Goal: Task Accomplishment & Management: Manage account settings

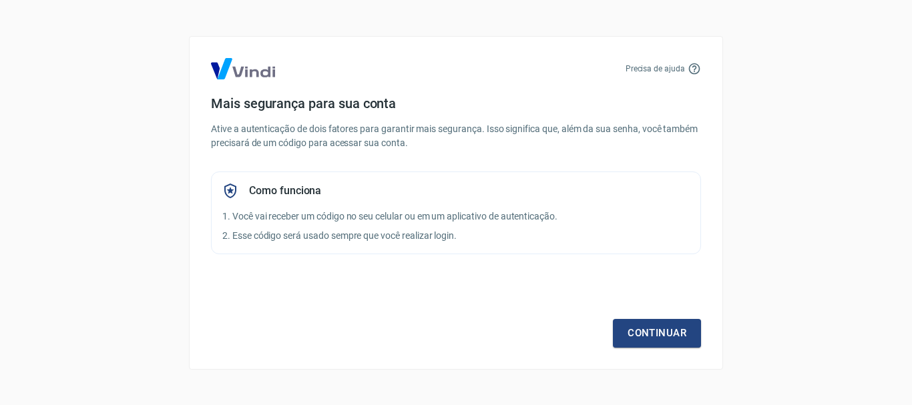
click at [633, 308] on div "Continuar" at bounding box center [456, 308] width 490 height 77
click at [651, 347] on div "Precisa de ajuda Mais segurança para sua conta Ative a autenticação de dois fat…" at bounding box center [456, 203] width 534 height 334
click at [652, 336] on link "Continuar" at bounding box center [657, 333] width 88 height 28
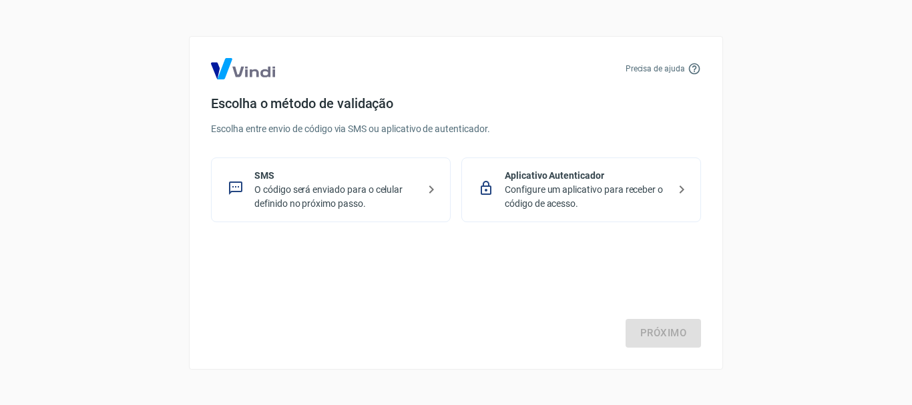
click at [620, 198] on p "Configure um aplicativo para receber o código de acesso." at bounding box center [587, 197] width 164 height 28
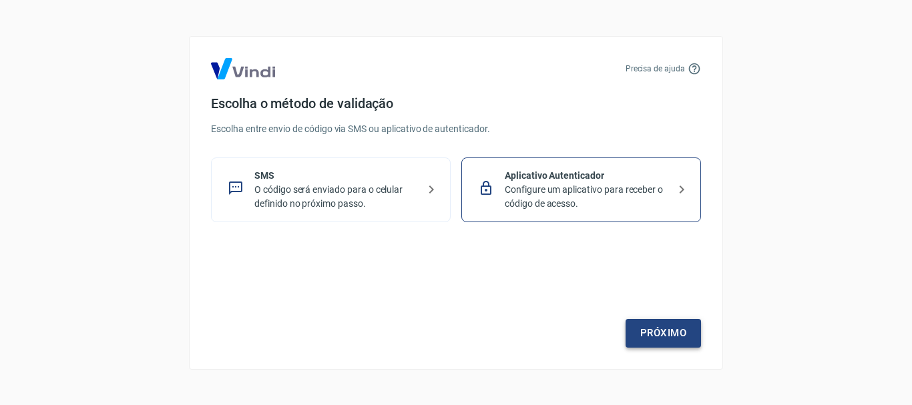
click at [647, 329] on link "Próximo" at bounding box center [662, 333] width 75 height 28
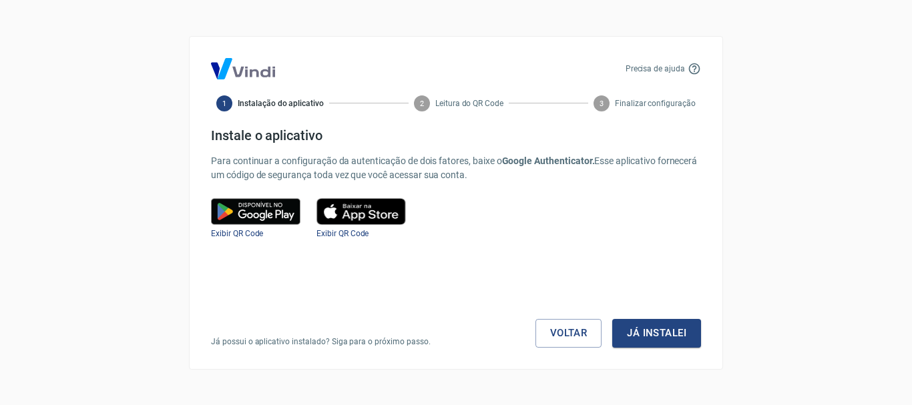
click at [262, 212] on img at bounding box center [255, 211] width 89 height 27
click at [242, 236] on span "Exibir QR Code" at bounding box center [237, 233] width 52 height 9
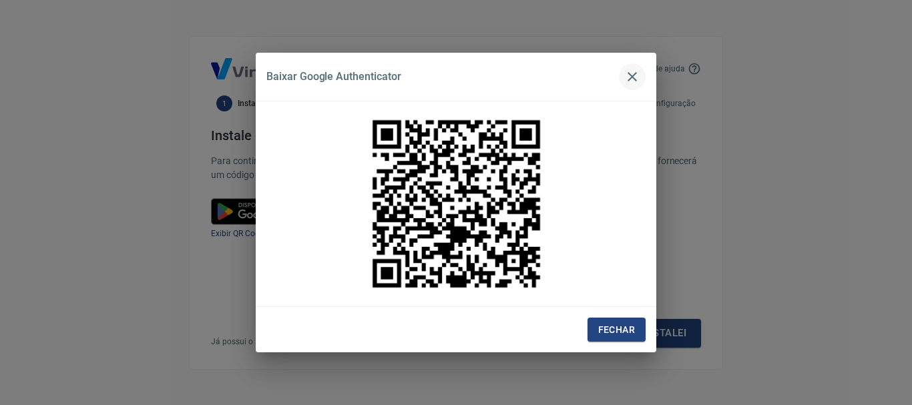
click at [638, 71] on icon "button" at bounding box center [632, 77] width 16 height 16
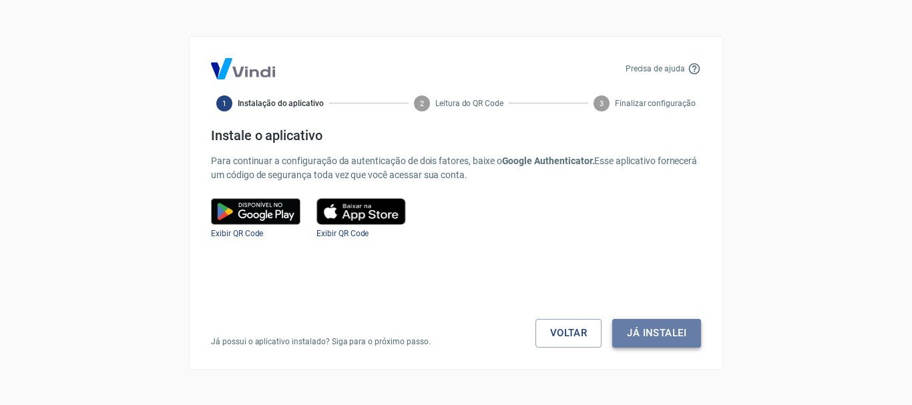
click at [651, 345] on button "Já instalei" at bounding box center [656, 333] width 89 height 28
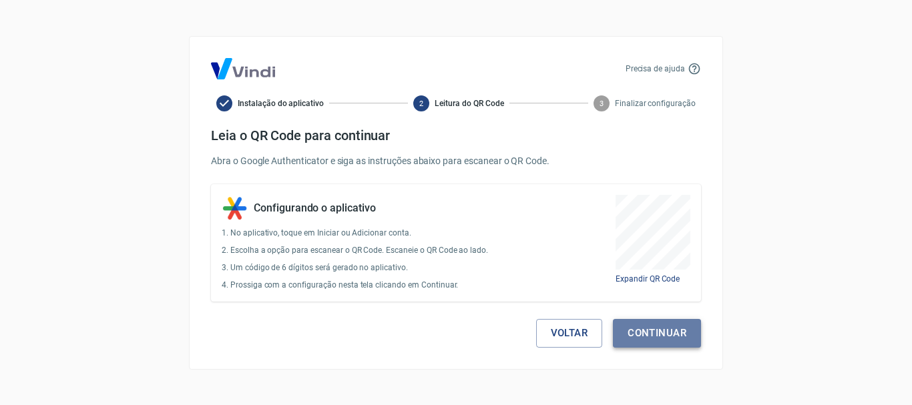
click at [665, 338] on button "Continuar" at bounding box center [657, 333] width 88 height 28
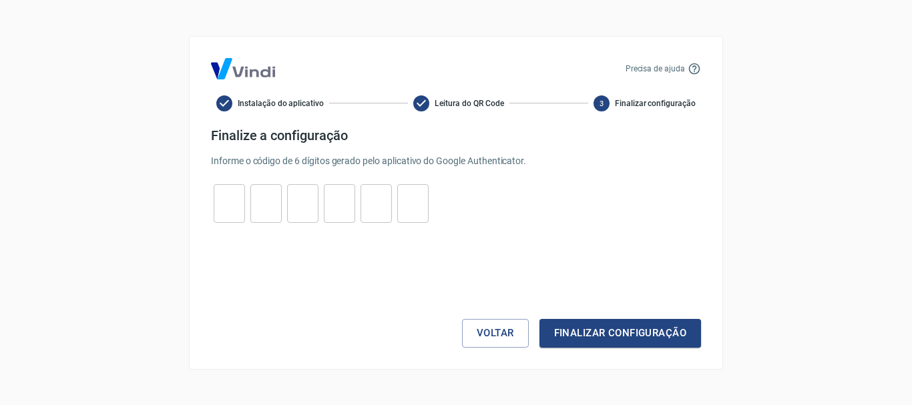
click at [216, 205] on input "tel" at bounding box center [229, 203] width 31 height 29
type input "5"
type input "1"
type input "8"
type input "7"
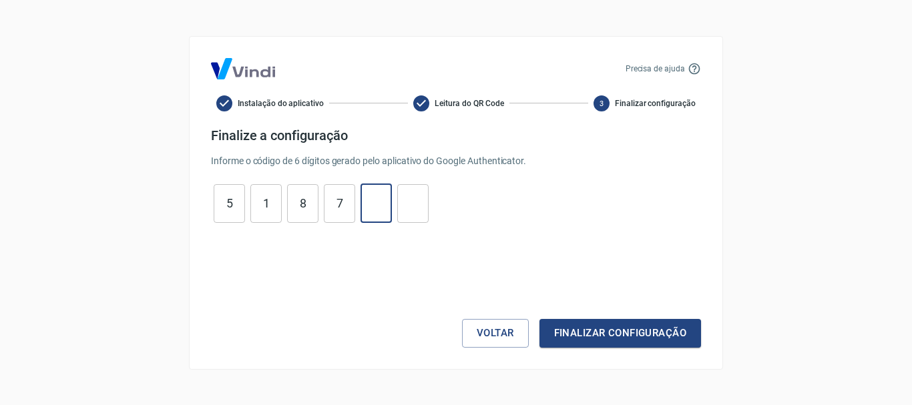
type input "9"
type input "1"
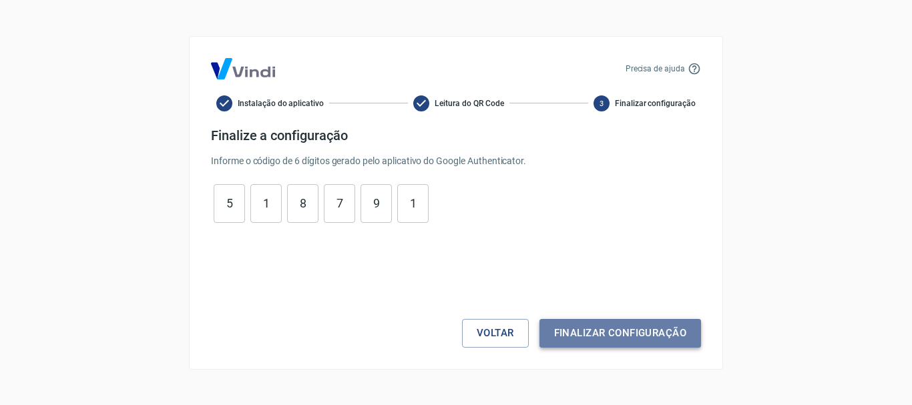
click at [619, 326] on button "Finalizar configuração" at bounding box center [620, 333] width 162 height 28
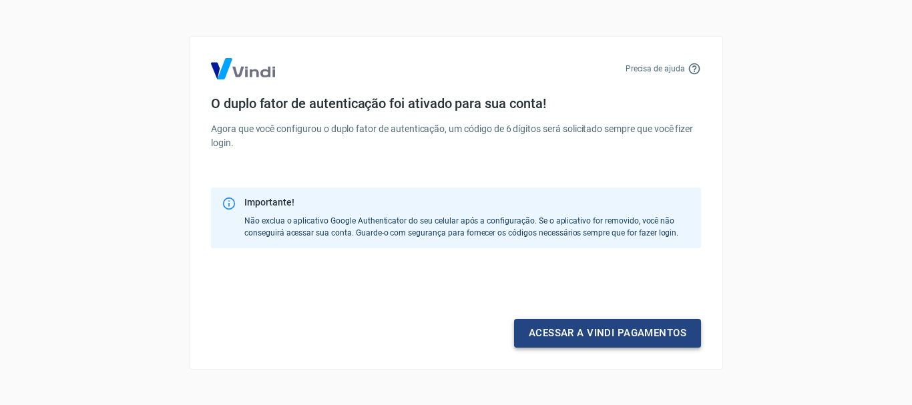
click at [583, 338] on link "Acessar a Vindi pagamentos" at bounding box center [607, 333] width 187 height 28
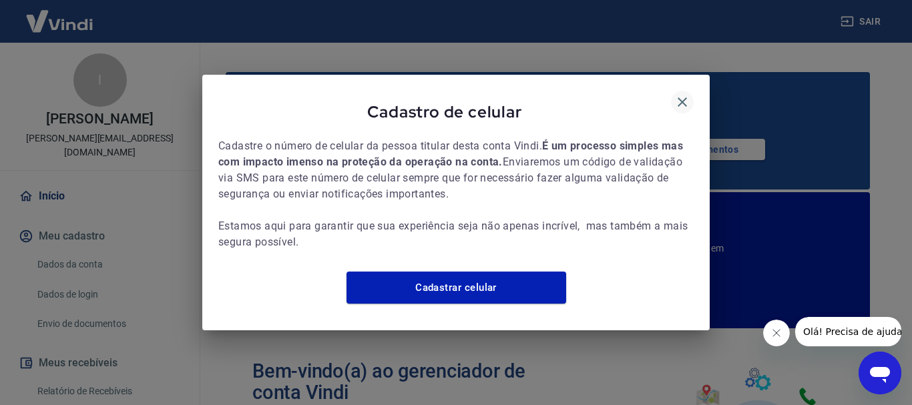
click at [682, 91] on button "button" at bounding box center [682, 102] width 23 height 23
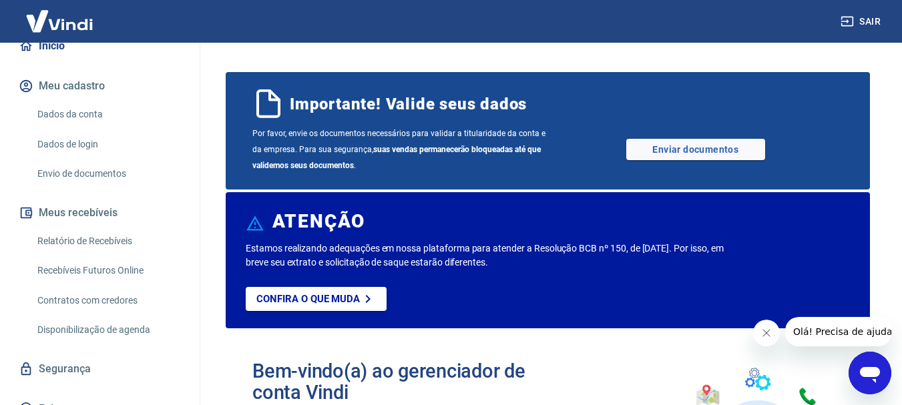
scroll to position [155, 0]
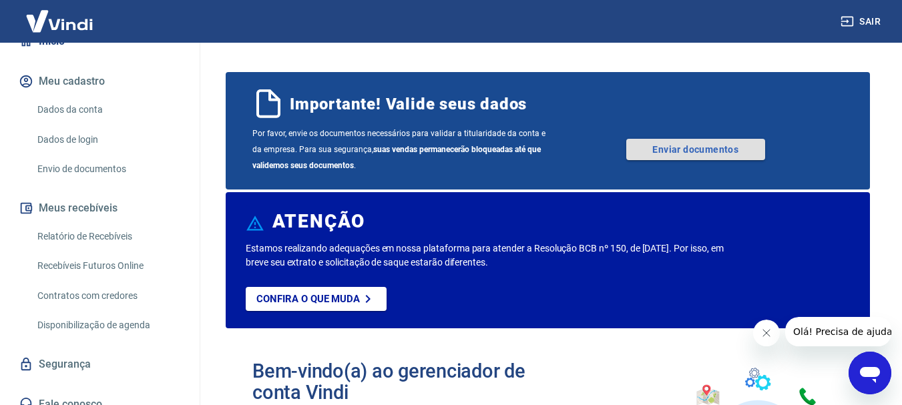
click at [669, 151] on link "Enviar documentos" at bounding box center [695, 149] width 139 height 21
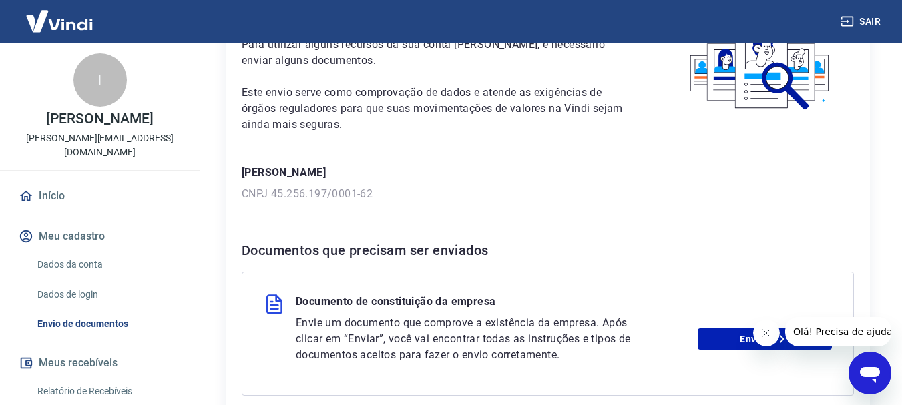
scroll to position [230, 0]
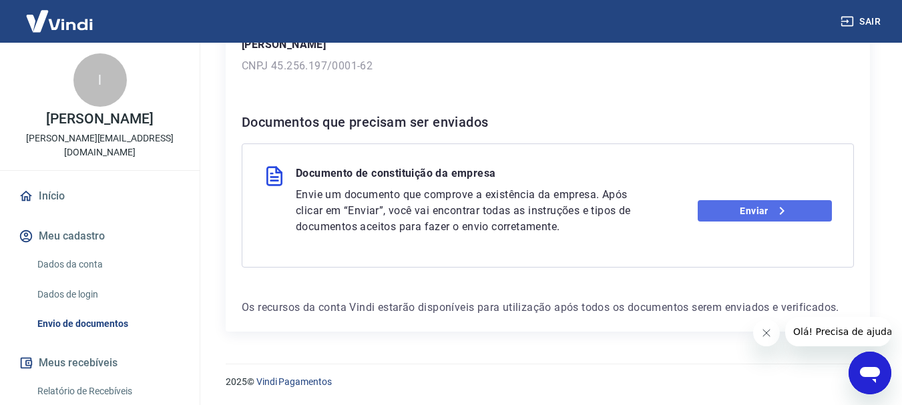
click at [731, 212] on link "Enviar" at bounding box center [764, 210] width 134 height 21
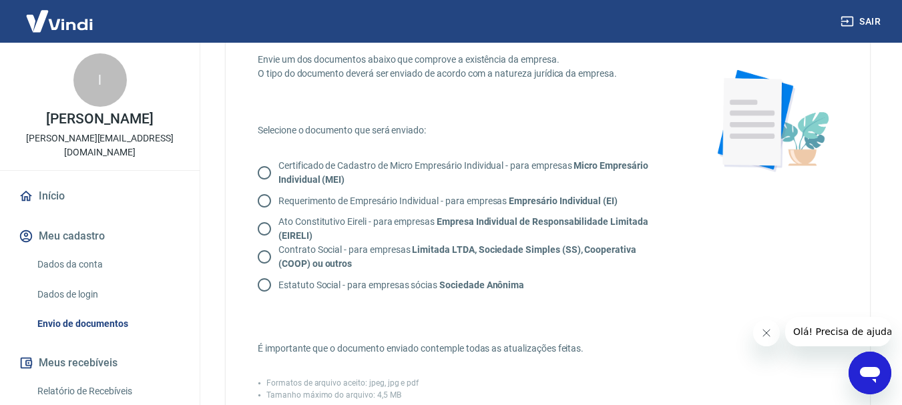
scroll to position [67, 0]
click at [454, 170] on p "Certificado de Cadastro de Micro Empresário Individual - para empresas Micro Em…" at bounding box center [469, 174] width 383 height 28
click at [278, 170] on input "Certificado de Cadastro de Micro Empresário Individual - para empresas Micro Em…" at bounding box center [264, 174] width 28 height 28
radio input "true"
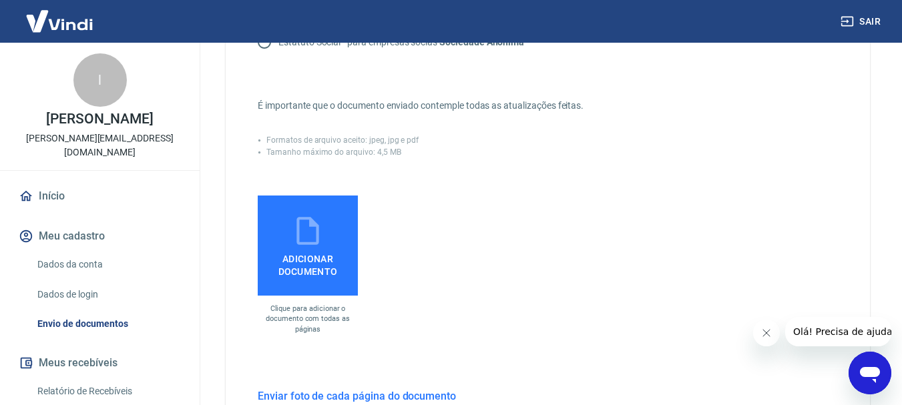
scroll to position [334, 0]
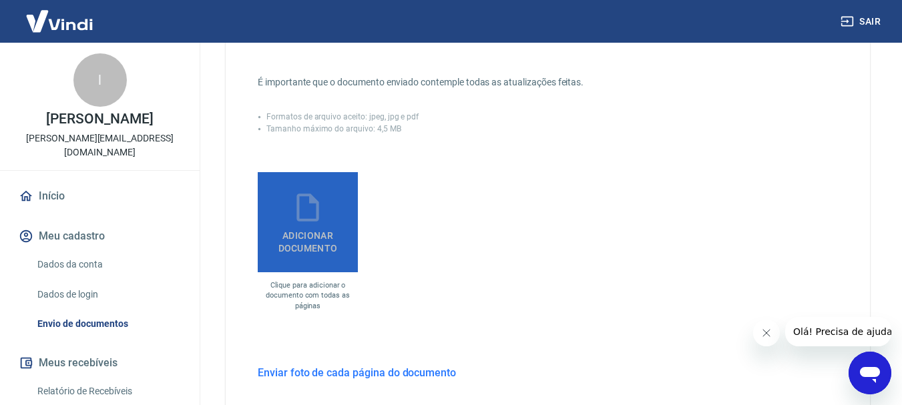
click at [287, 225] on span "Adicionar documento" at bounding box center [307, 239] width 89 height 30
click at [0, 0] on input "Adicionar documento" at bounding box center [0, 0] width 0 height 0
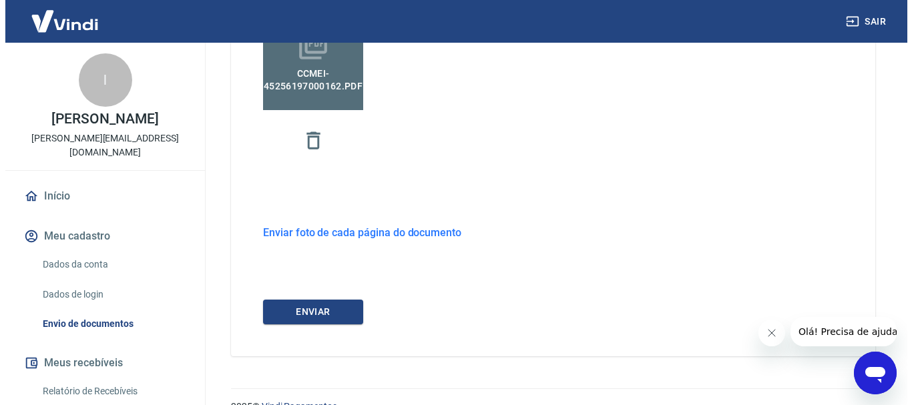
scroll to position [521, 0]
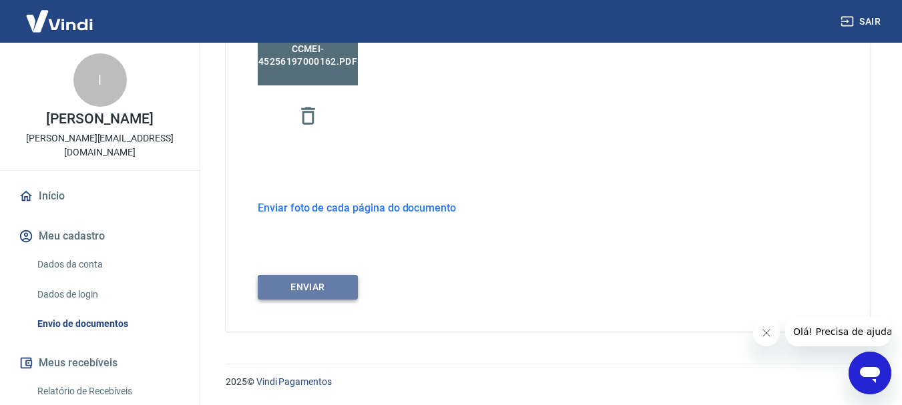
click at [332, 283] on button "ENVIAR" at bounding box center [308, 287] width 100 height 25
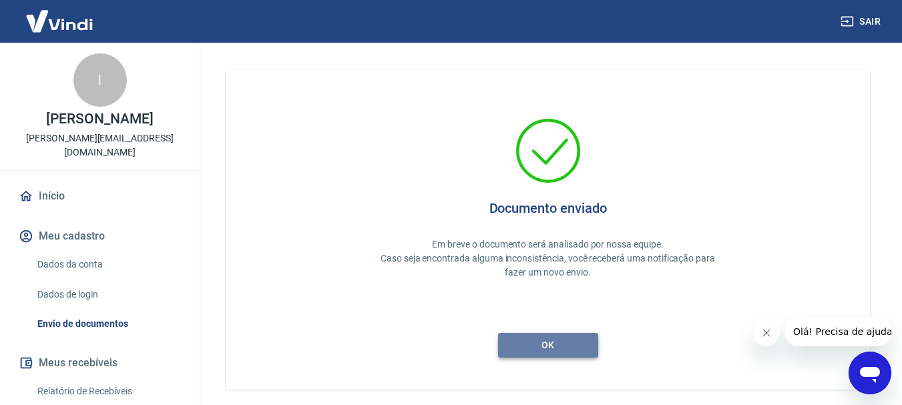
click at [527, 338] on button "ok" at bounding box center [548, 345] width 100 height 25
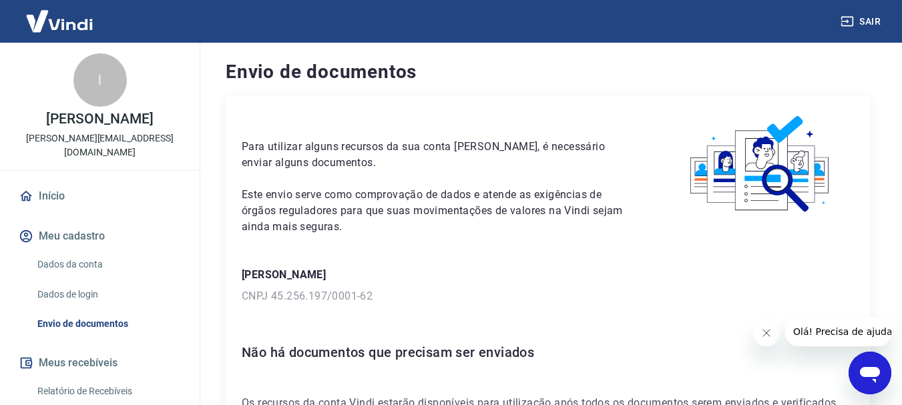
click at [88, 182] on link "Início" at bounding box center [100, 196] width 168 height 29
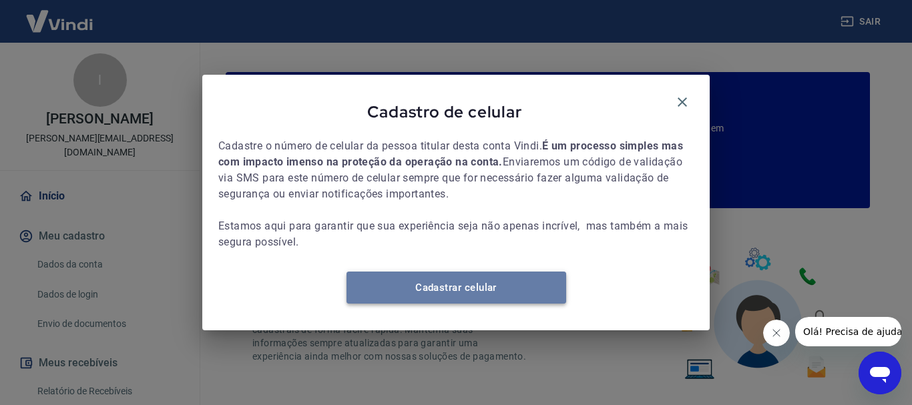
click at [497, 290] on link "Cadastrar celular" at bounding box center [456, 288] width 220 height 32
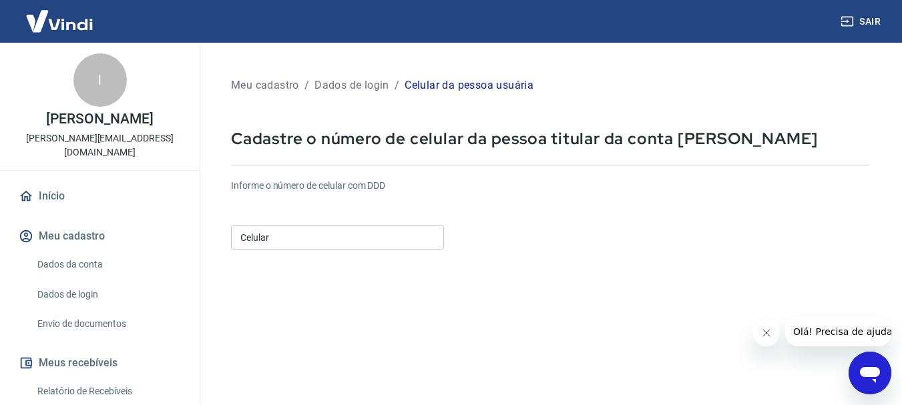
click at [312, 241] on input "Celular" at bounding box center [337, 237] width 213 height 25
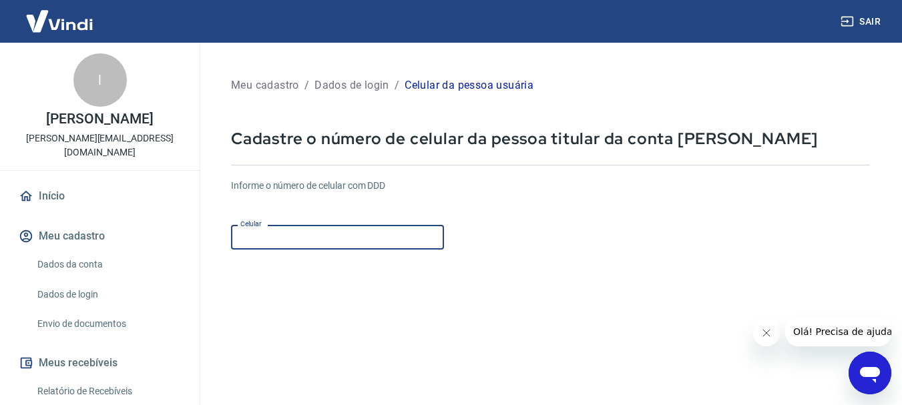
type input "(47) 99959-8424"
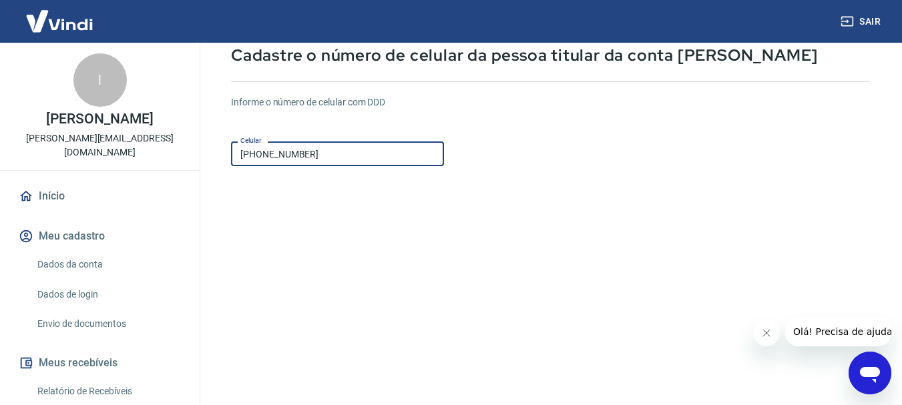
scroll to position [200, 0]
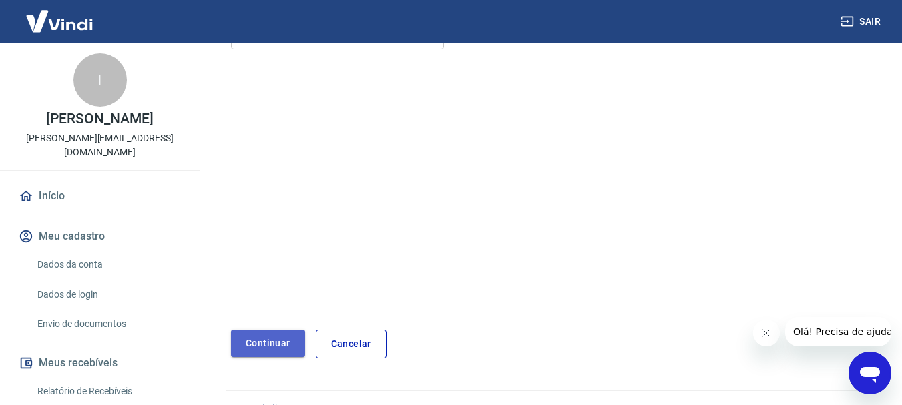
click at [285, 336] on button "Continuar" at bounding box center [268, 343] width 74 height 27
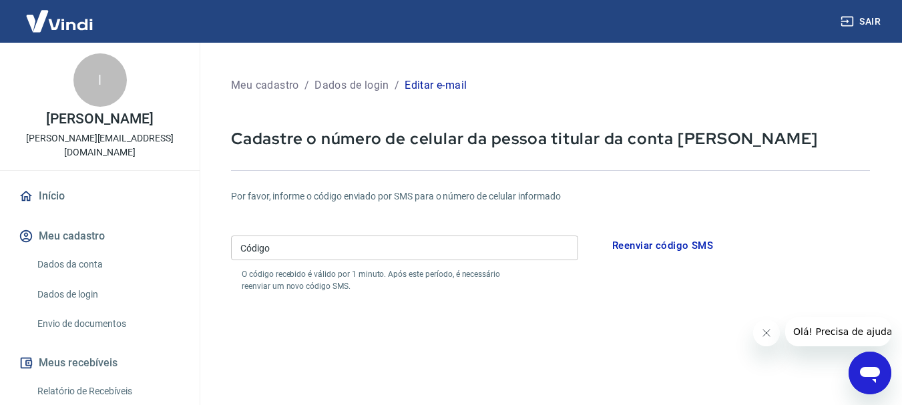
click at [50, 182] on link "Início" at bounding box center [100, 196] width 168 height 29
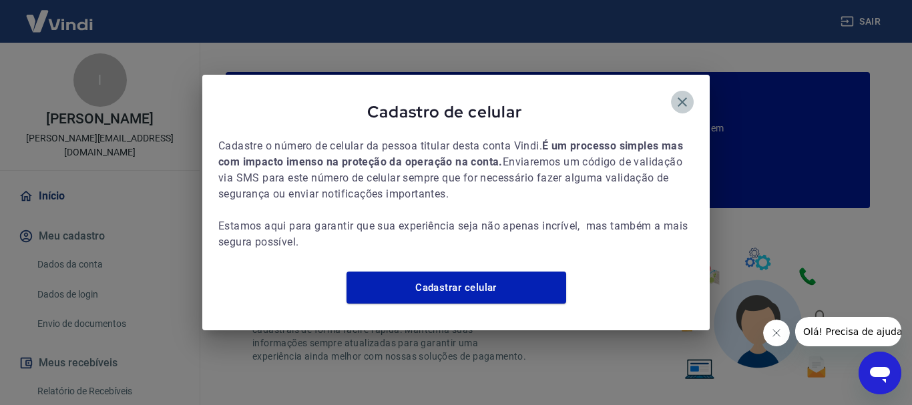
click at [677, 94] on icon "button" at bounding box center [682, 102] width 16 height 16
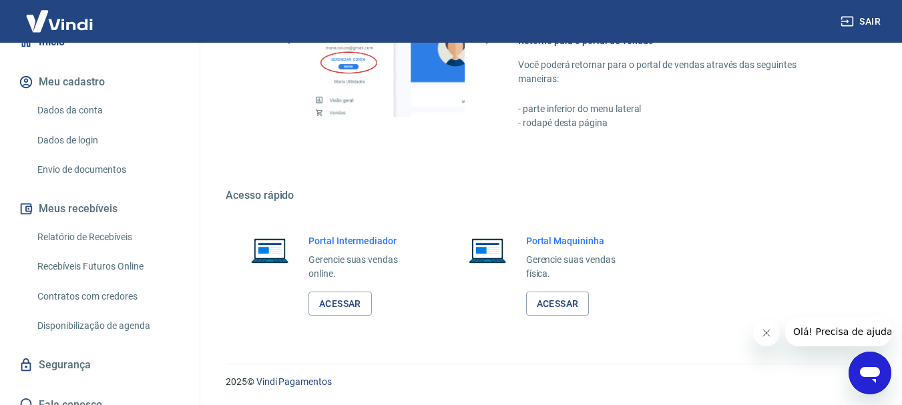
scroll to position [155, 0]
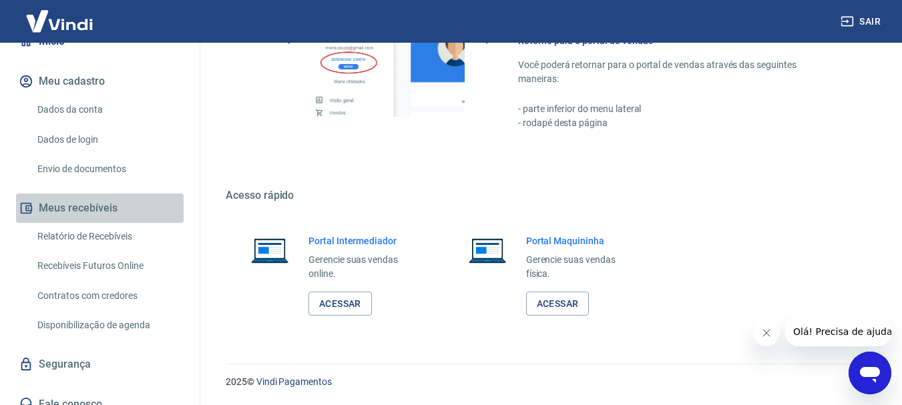
click at [119, 194] on button "Meus recebíveis" at bounding box center [100, 208] width 168 height 29
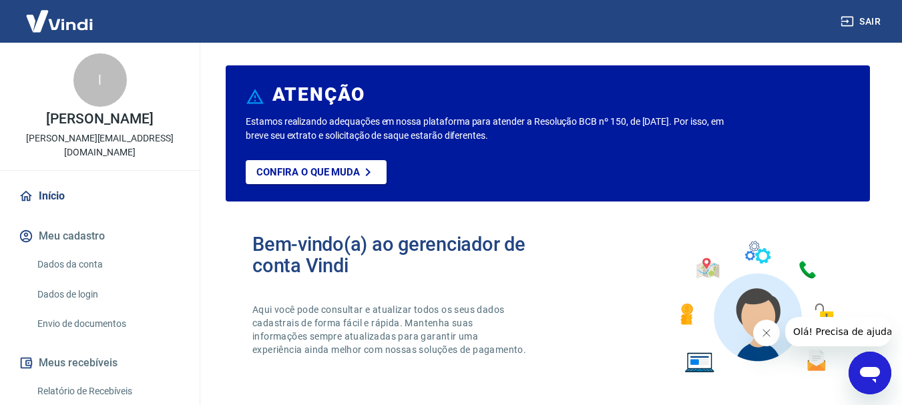
scroll to position [0, 0]
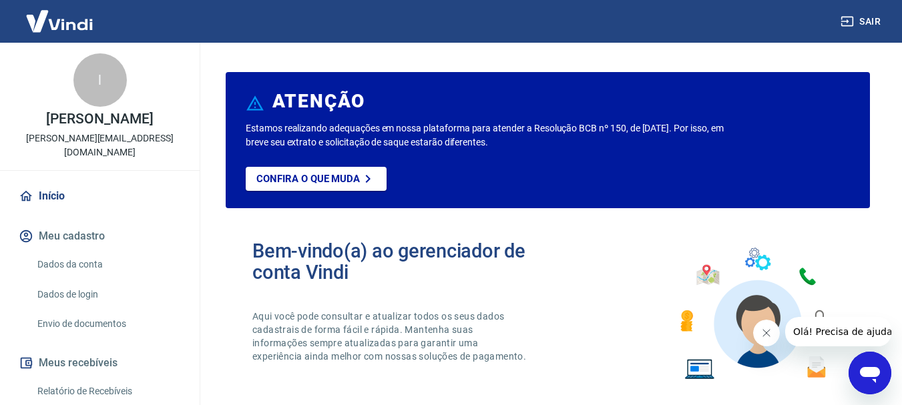
click at [85, 186] on link "Início" at bounding box center [100, 196] width 168 height 29
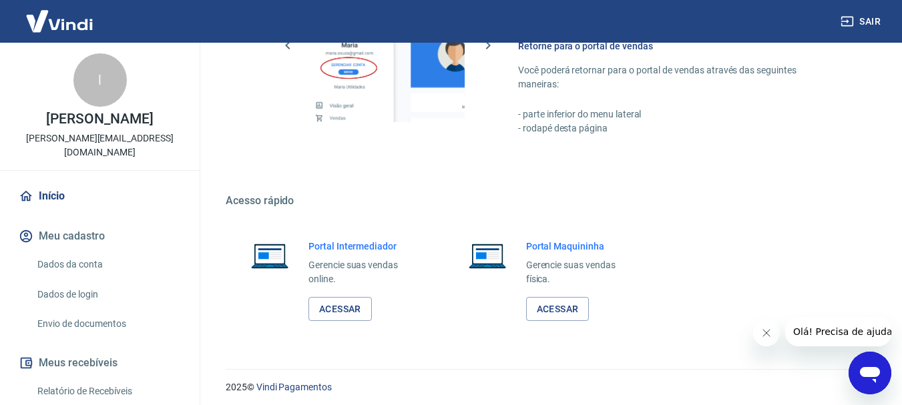
scroll to position [828, 0]
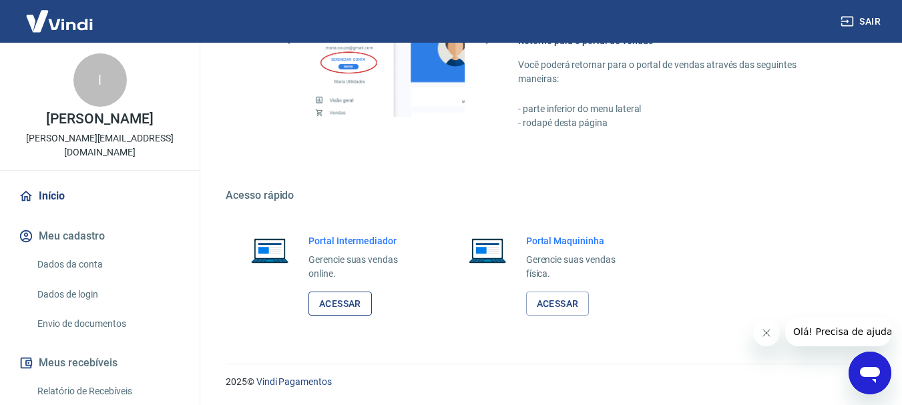
click at [348, 306] on link "Acessar" at bounding box center [339, 304] width 63 height 25
click at [562, 305] on link "Acessar" at bounding box center [557, 304] width 63 height 25
click at [361, 306] on link "Acessar" at bounding box center [339, 304] width 63 height 25
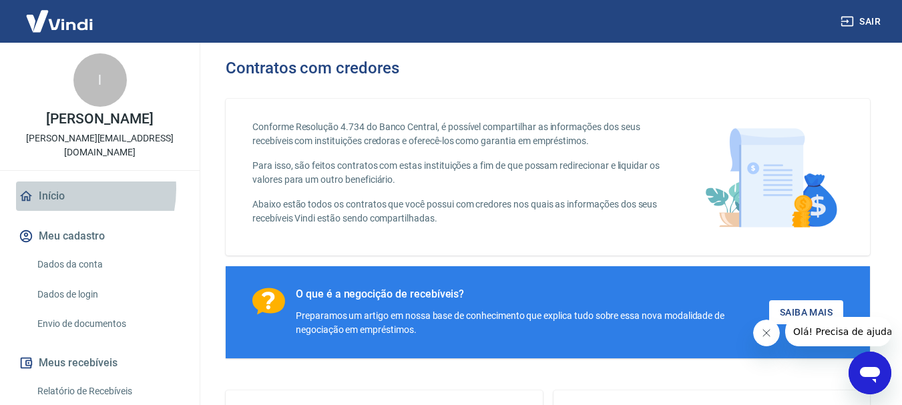
click at [55, 182] on link "Início" at bounding box center [100, 196] width 168 height 29
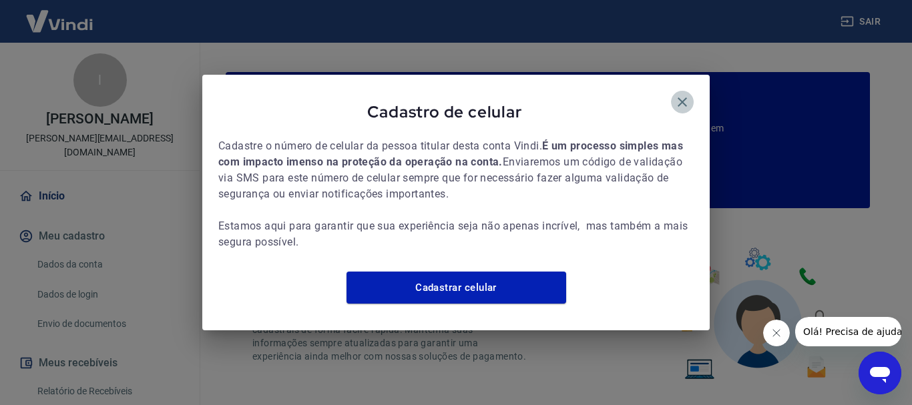
click at [681, 97] on icon "button" at bounding box center [681, 101] width 9 height 9
